Goal: Information Seeking & Learning: Check status

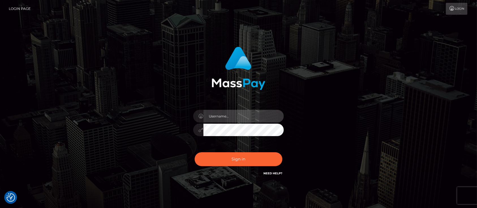
type input "[DOMAIN_NAME]"
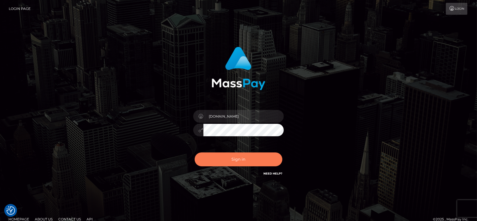
click at [256, 160] on button "Sign in" at bounding box center [239, 159] width 88 height 14
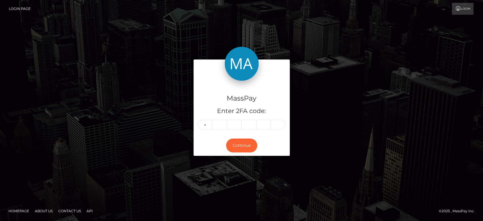
type input "3"
type input "8"
type input "2"
type input "1"
type input "0"
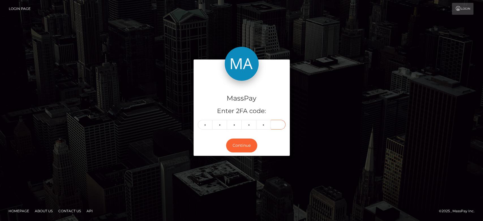
type input "1"
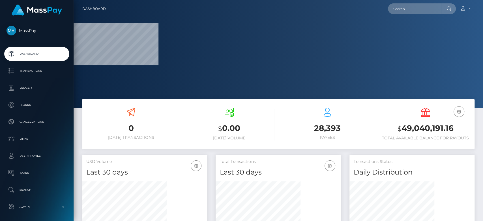
scroll to position [100, 125]
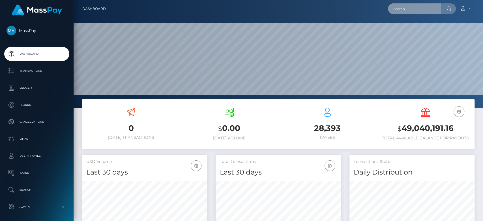
click at [416, 10] on input "text" at bounding box center [414, 8] width 53 height 11
paste input "amoregiadaa@gmail.com"
type input "amoregiadaa@gmail.com"
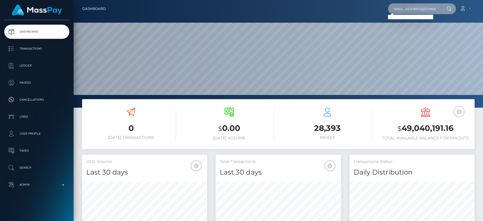
scroll to position [0, 0]
click at [425, 9] on input "amoregiadaa@gmail.com" at bounding box center [414, 8] width 53 height 11
paste input "naitlibat63@gmail.com"
type input "naitlibat63@gmail.com"
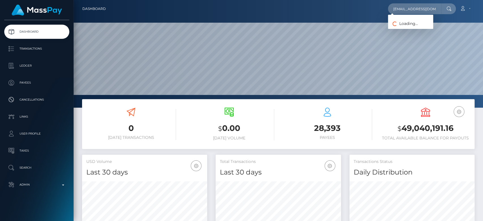
click at [418, 28] on div "Loading... Loading..." at bounding box center [410, 22] width 45 height 14
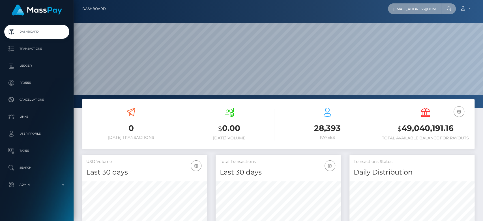
click at [418, 8] on input "naitlibat63@gmail.com" at bounding box center [414, 8] width 53 height 11
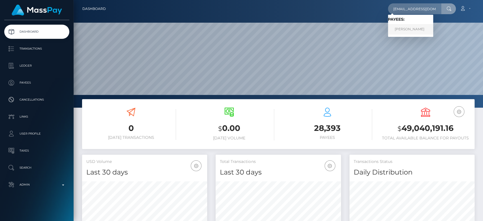
click at [408, 29] on link "NATALIIA BATURINA" at bounding box center [410, 29] width 45 height 10
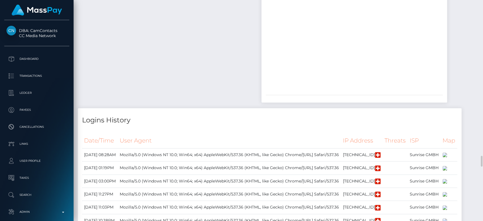
scroll to position [1165, 0]
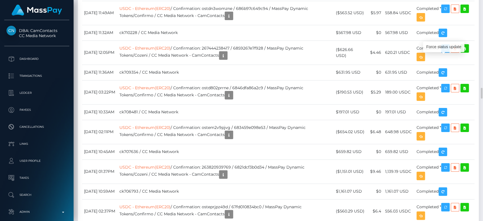
scroll to position [68, 125]
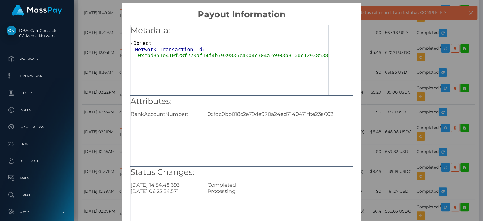
scroll to position [0, 0]
click at [367, 106] on div "× Payout Information Metadata: Object Network_Transaction_Id: "0xcbd851e410f28f…" at bounding box center [241, 110] width 483 height 221
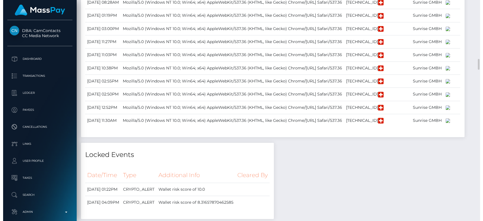
scroll to position [282749, 282694]
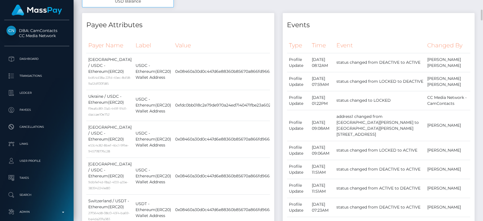
scroll to position [243, 0]
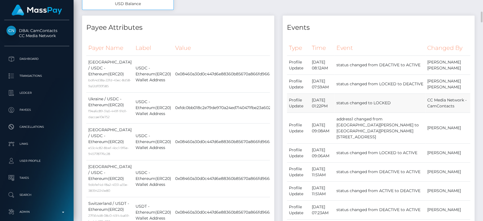
drag, startPoint x: 428, startPoint y: 98, endPoint x: 460, endPoint y: 105, distance: 32.9
click at [460, 105] on td "CC Media Network - CamContacts" at bounding box center [447, 102] width 45 height 19
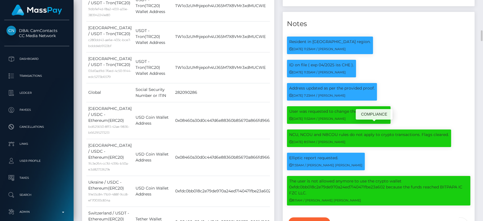
scroll to position [68, 125]
drag, startPoint x: 303, startPoint y: 134, endPoint x: 291, endPoint y: 135, distance: 12.5
click at [291, 162] on div "7:59AM / Doru Ioan Szikszai" at bounding box center [325, 165] width 73 height 6
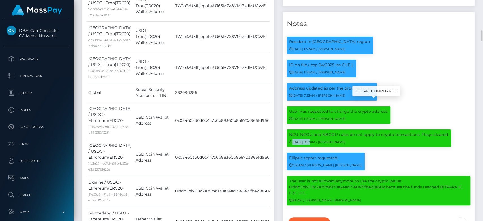
drag, startPoint x: 309, startPoint y: 113, endPoint x: 290, endPoint y: 112, distance: 18.1
click at [290, 139] on div "06/10/24 8:57AM / Constantin Anton" at bounding box center [369, 142] width 160 height 6
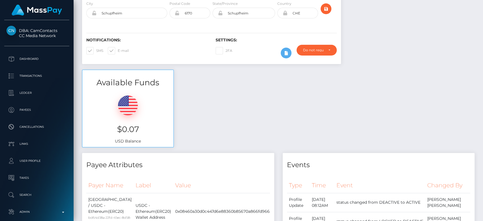
scroll to position [0, 0]
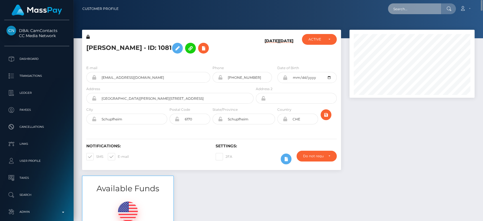
click at [403, 8] on input "text" at bounding box center [414, 8] width 53 height 11
paste input "kerabenjamin38@gmail.com"
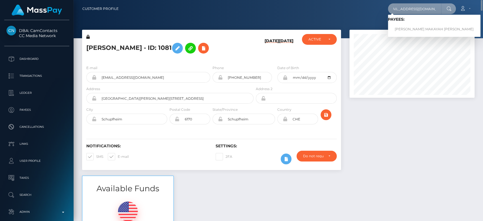
type input "kerabenjamin38@gmail.com"
click at [413, 26] on link "KERA MAKAYAH BENJAMIN" at bounding box center [434, 29] width 92 height 10
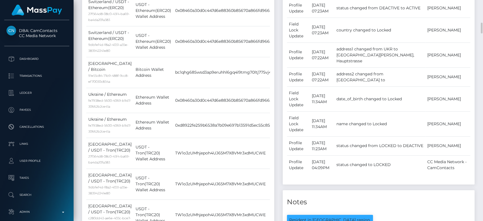
scroll to position [447, 0]
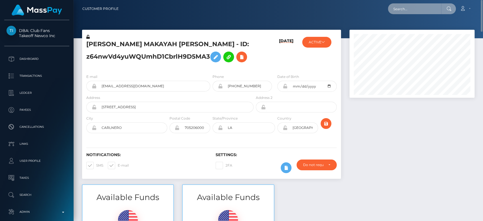
click at [407, 10] on input "text" at bounding box center [414, 8] width 53 height 11
paste input "[EMAIL_ADDRESS][DOMAIN_NAME]"
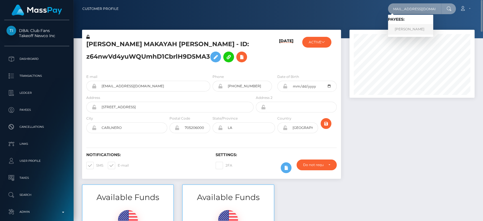
type input "[EMAIL_ADDRESS][DOMAIN_NAME]"
click at [415, 30] on link "Jaidy Navarrete" at bounding box center [410, 29] width 45 height 10
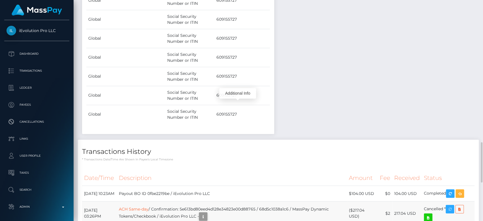
scroll to position [68, 125]
click at [206, 213] on icon "button" at bounding box center [203, 216] width 7 height 7
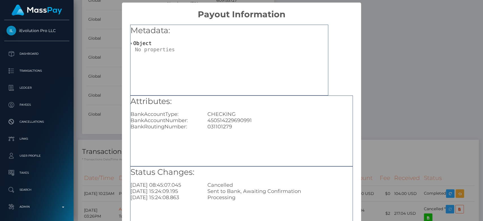
click at [392, 122] on div "× Payout Information Metadata: Object Attributes: BankAccountType: CHECKING Ban…" at bounding box center [241, 110] width 483 height 221
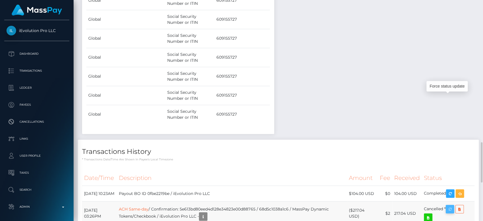
click at [450, 205] on icon "button" at bounding box center [449, 208] width 7 height 7
click at [214, 105] on td "Social Security Number or ITIN" at bounding box center [189, 114] width 49 height 19
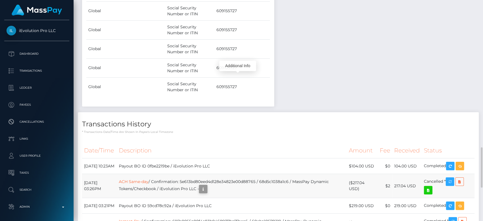
click at [206, 185] on icon "button" at bounding box center [203, 188] width 7 height 7
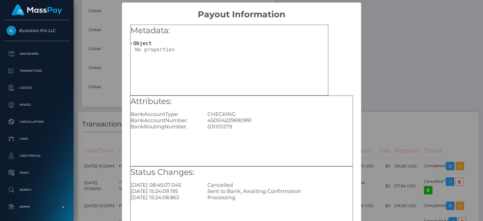
click at [232, 119] on div "450514229690991" at bounding box center [280, 120] width 154 height 6
copy div "450514229690991"
click at [378, 111] on div "× Payout Information Metadata: Object Attributes: BankAccountType: CHECKING Ban…" at bounding box center [241, 110] width 483 height 221
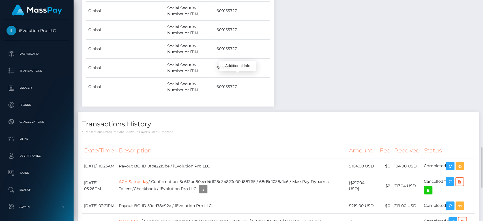
click at [161, 174] on td "ACH Same-day / Confirmation: 5e613bd80eed4d128e34823e00d88765 / 68d5c1038a1c6 /…" at bounding box center [232, 186] width 230 height 24
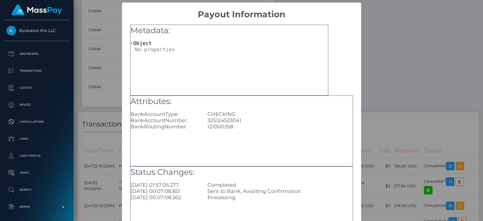
click at [400, 124] on div "× Payout Information Metadata: Object Attributes: BankAccountType: CHECKING Ban…" at bounding box center [241, 110] width 483 height 221
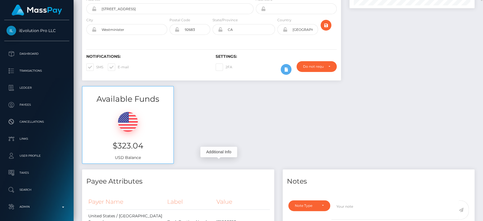
scroll to position [0, 0]
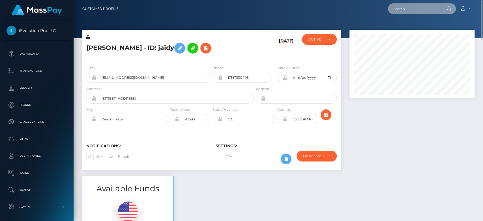
click at [412, 10] on input "text" at bounding box center [414, 8] width 53 height 11
paste input "circejewel@gmail.com"
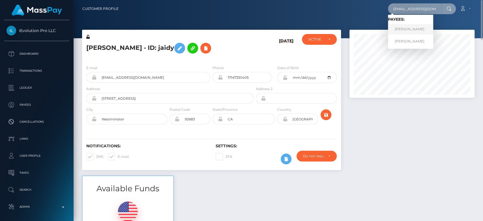
type input "circejewel@gmail.com"
click at [405, 27] on link "TARA O'CONNELL METIER" at bounding box center [410, 29] width 45 height 10
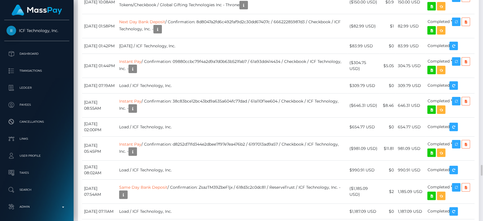
scroll to position [3319, 0]
drag, startPoint x: 226, startPoint y: 101, endPoint x: 83, endPoint y: 68, distance: 146.5
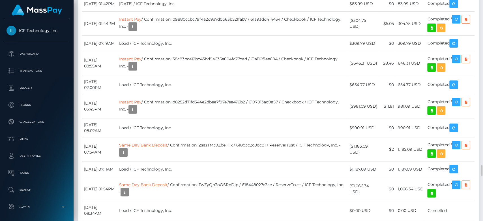
scroll to position [3362, 0]
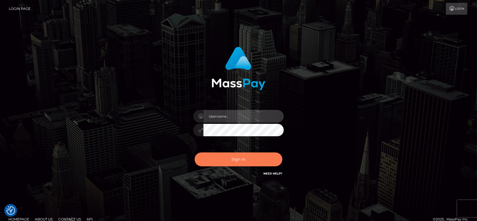
type input "fr.es"
click at [232, 165] on button "Sign in" at bounding box center [239, 159] width 88 height 14
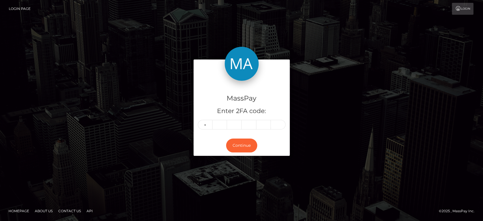
type input "0"
type input "6"
type input "7"
type input "6"
type input "5"
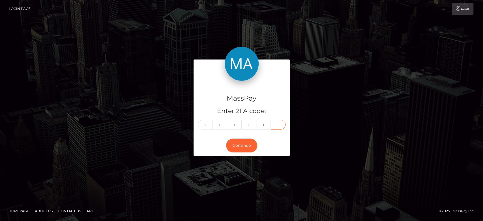
type input "1"
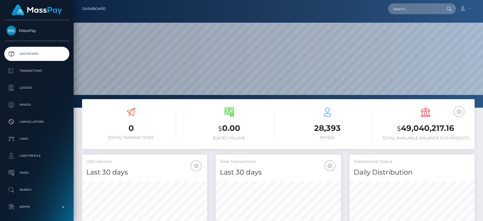
scroll to position [100, 125]
click at [408, 7] on input "text" at bounding box center [414, 8] width 53 height 11
paste input "[EMAIL_ADDRESS][DOMAIN_NAME]"
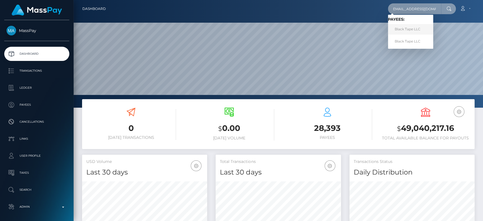
type input "[EMAIL_ADDRESS][DOMAIN_NAME]"
click at [409, 30] on link "Black Tape LLC" at bounding box center [410, 29] width 45 height 10
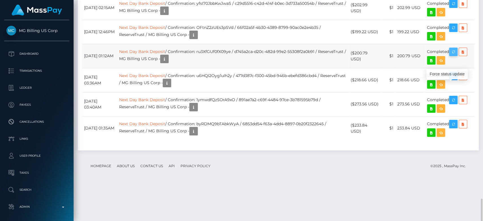
scroll to position [68, 125]
drag, startPoint x: 426, startPoint y: 87, endPoint x: 451, endPoint y: 88, distance: 24.9
click at [451, 68] on td "Completed" at bounding box center [449, 56] width 49 height 24
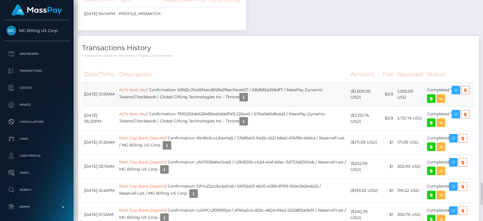
scroll to position [1751, 0]
drag, startPoint x: 358, startPoint y: 38, endPoint x: 191, endPoint y: 105, distance: 179.8
click at [191, 82] on th "Description" at bounding box center [232, 74] width 231 height 16
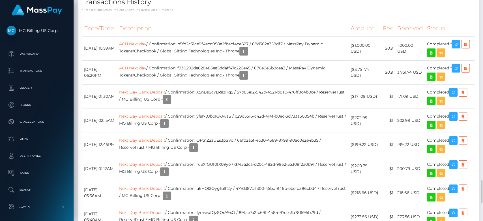
scroll to position [1787, 0]
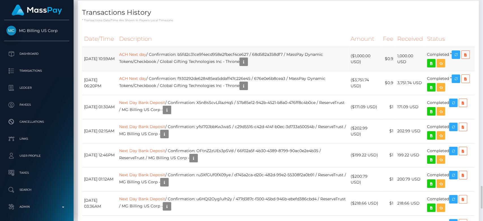
click at [223, 71] on td "ACH Next day / Confirmation: b5fd2c31ce9f4ecd958e2fbecf4ce627 / 68d582a358df7 /…" at bounding box center [232, 59] width 231 height 24
